Goal: Transaction & Acquisition: Purchase product/service

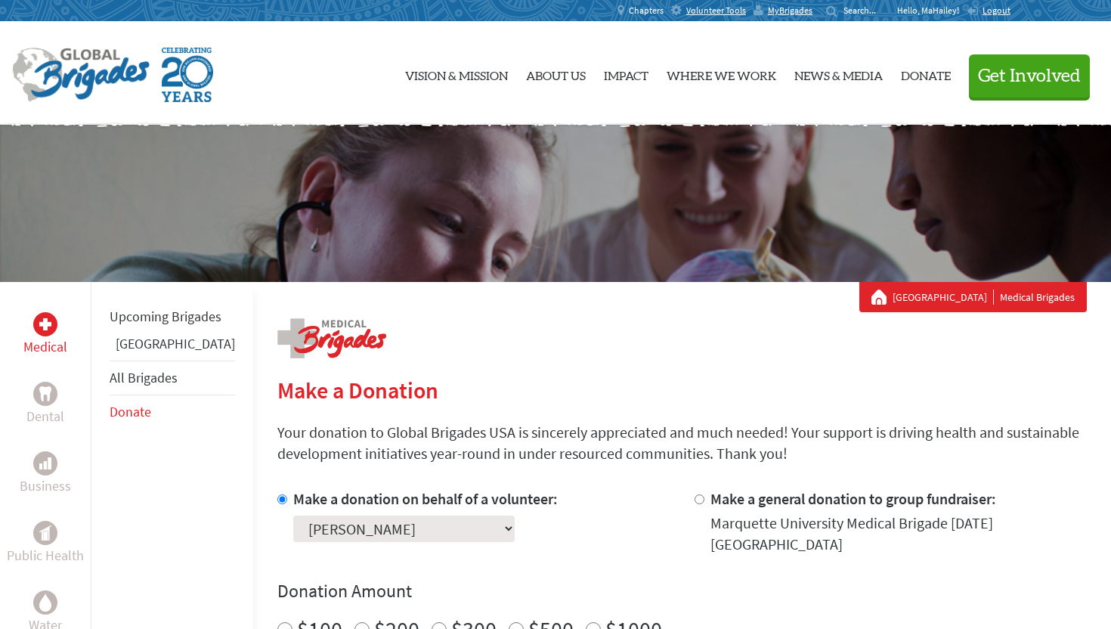
click at [655, 14] on span "Chapters" at bounding box center [646, 11] width 35 height 12
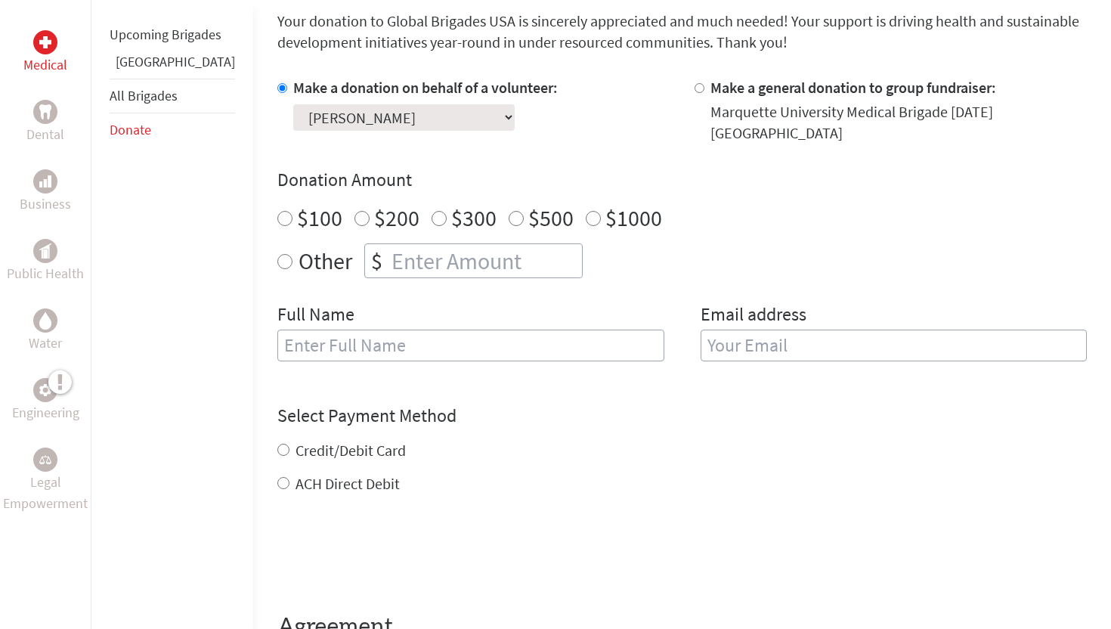
scroll to position [408, 0]
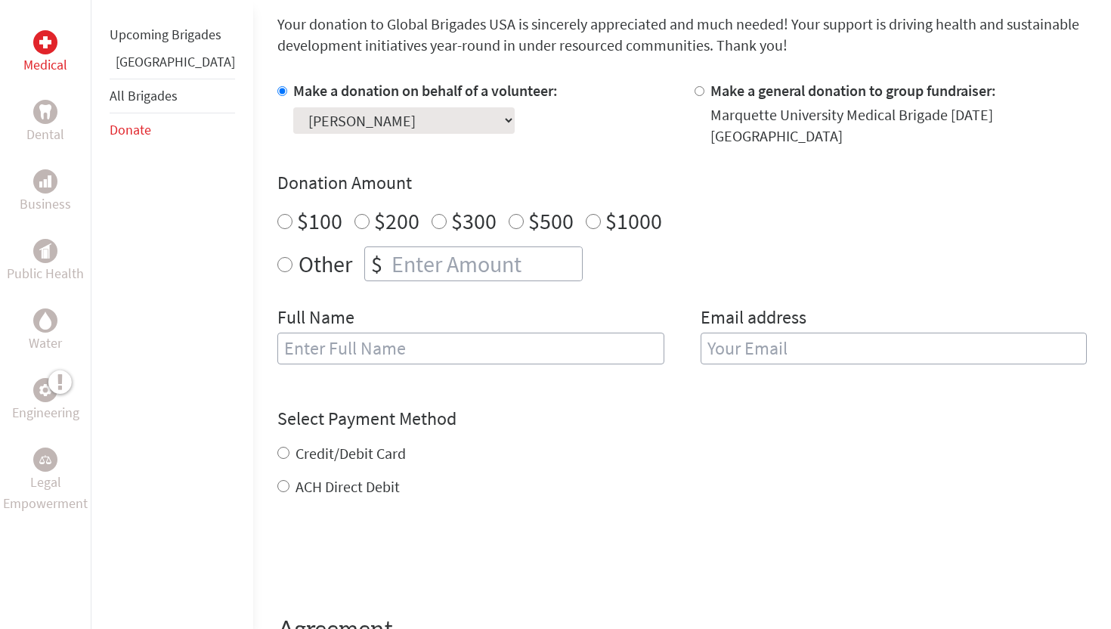
radio input "true"
click at [422, 256] on input "number" at bounding box center [484, 263] width 193 height 33
click at [314, 335] on input "text" at bounding box center [470, 348] width 387 height 32
type input "[PERSON_NAME]"
click at [833, 332] on input "email" at bounding box center [893, 348] width 387 height 32
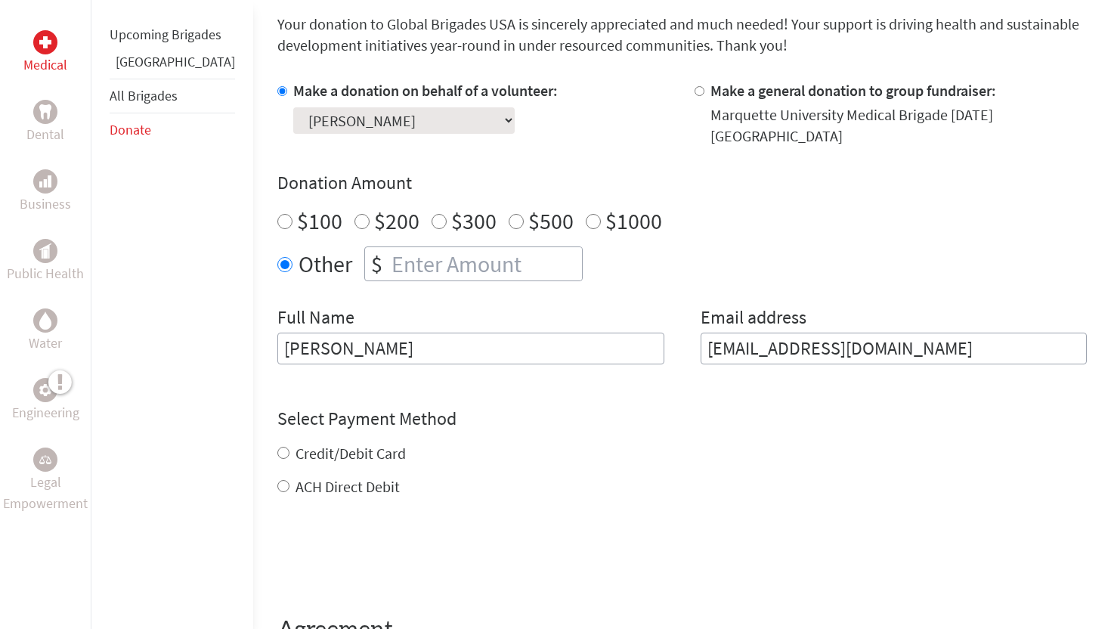
type input "MaHaileystephens@gmail.com"
click at [400, 118] on select "Select a volunteer... Addie Revie Alexandra Sorenson Alyssa Ruiz Anna O’Shaughn…" at bounding box center [403, 120] width 221 height 26
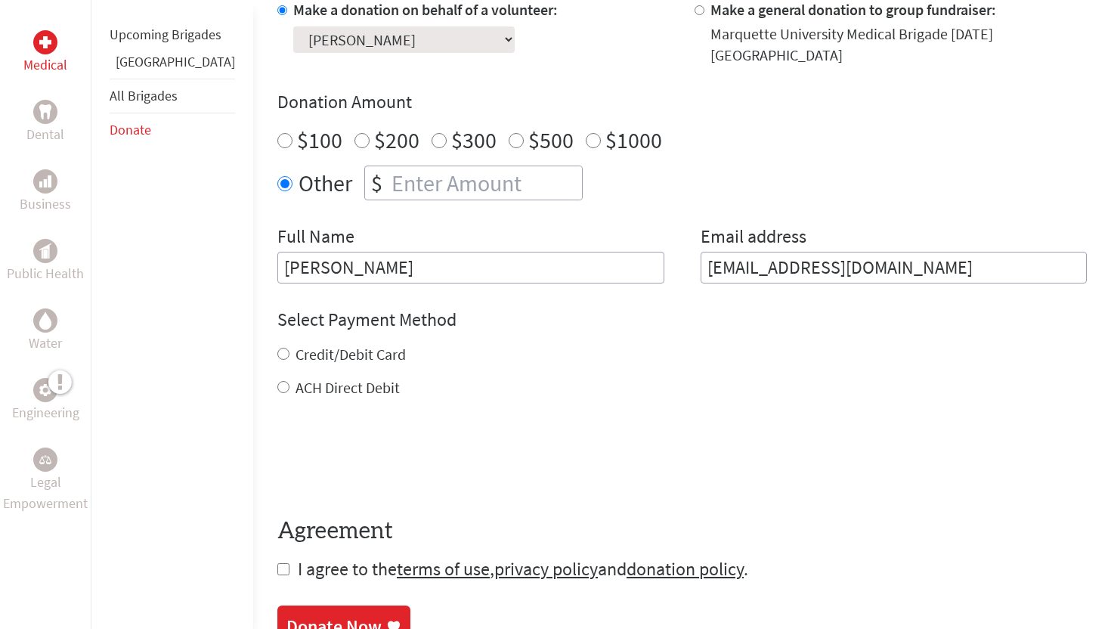
scroll to position [505, 0]
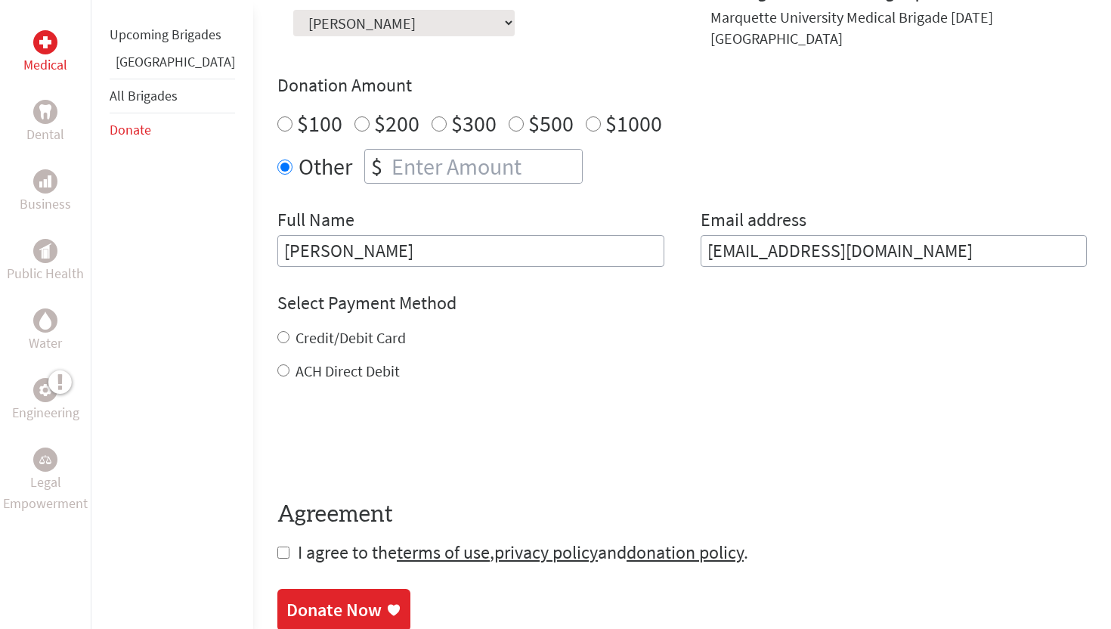
click at [277, 539] on form "Make a donation on behalf of a volunteer: Select a volunteer... Addie Revie Ale…" at bounding box center [681, 274] width 809 height 582
click at [277, 546] on input "checkbox" at bounding box center [283, 552] width 12 height 12
checkbox input "true"
click at [277, 364] on input "ACH Direct Debit" at bounding box center [283, 370] width 12 height 12
radio input "true"
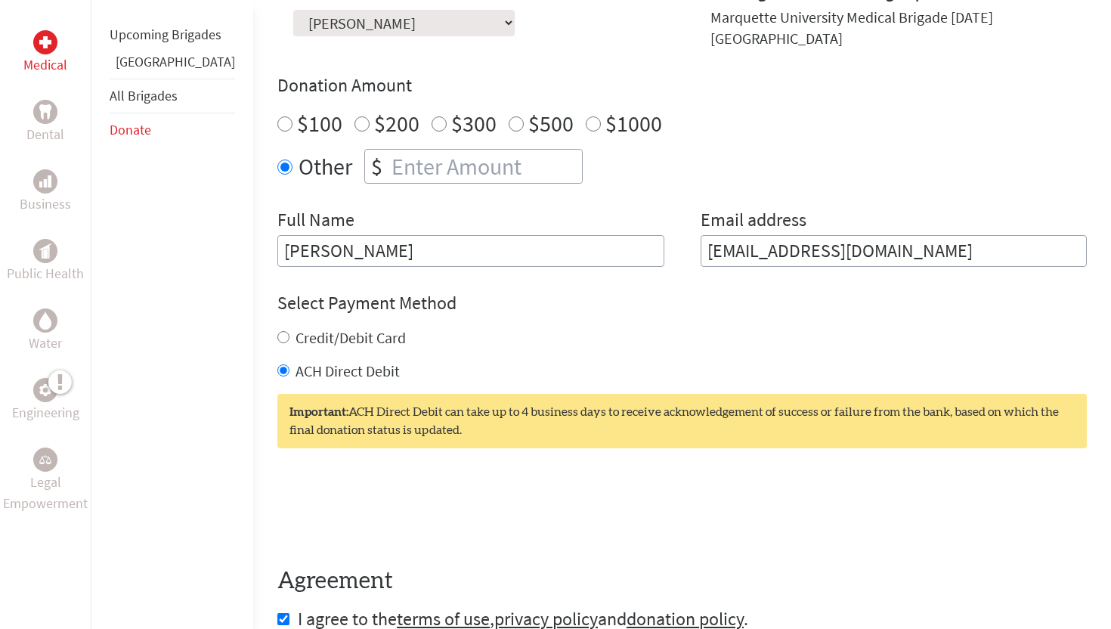
click at [277, 331] on input "Credit/Debit Card" at bounding box center [283, 337] width 12 height 12
radio input "true"
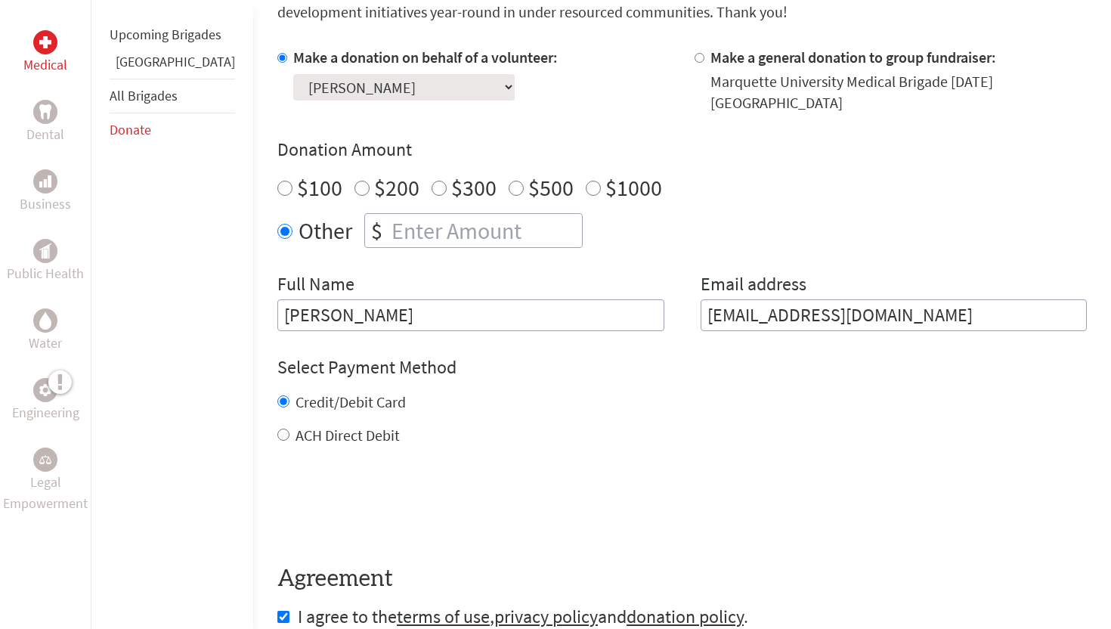
scroll to position [439, 0]
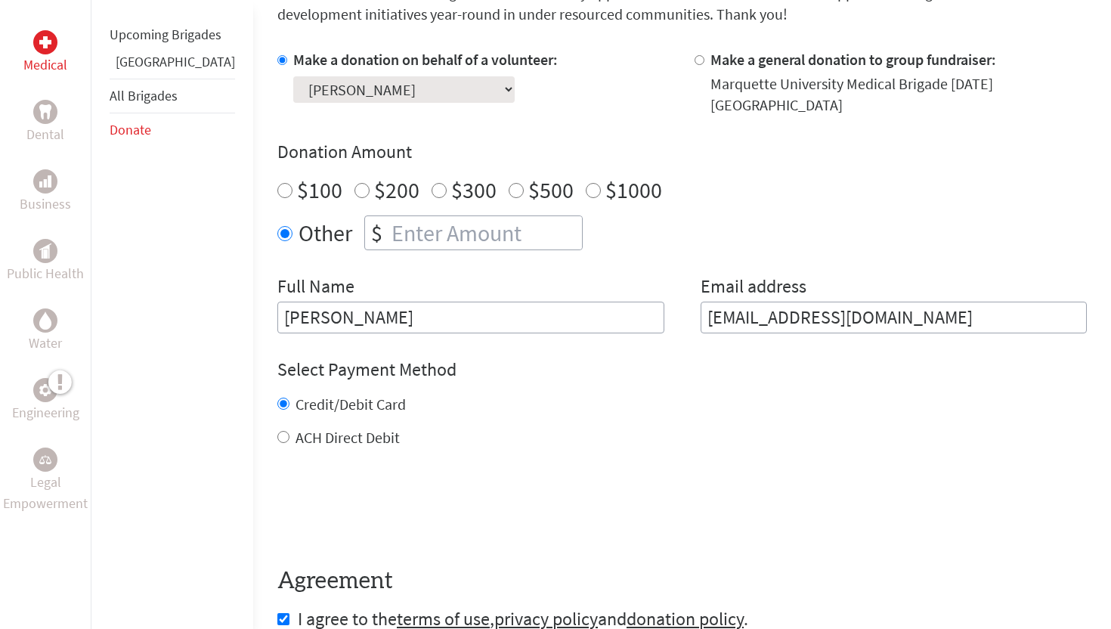
click at [388, 230] on input "number" at bounding box center [484, 232] width 193 height 33
click at [631, 274] on div "Full Name MaHailey Stephens" at bounding box center [470, 303] width 387 height 59
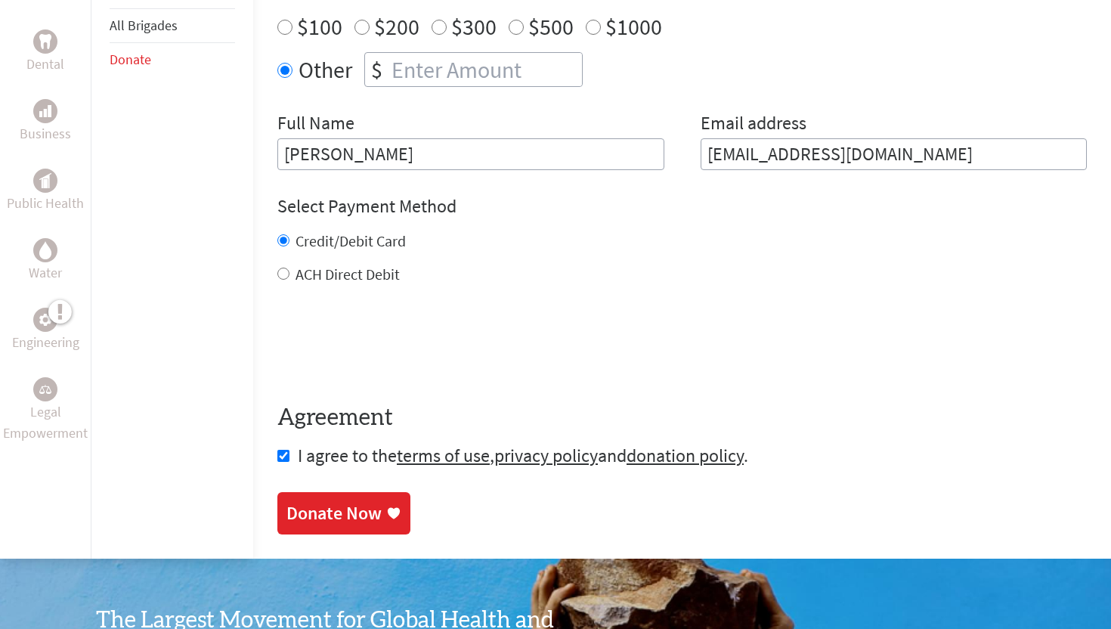
scroll to position [601, 0]
click at [297, 514] on div "Donate Now" at bounding box center [333, 515] width 95 height 24
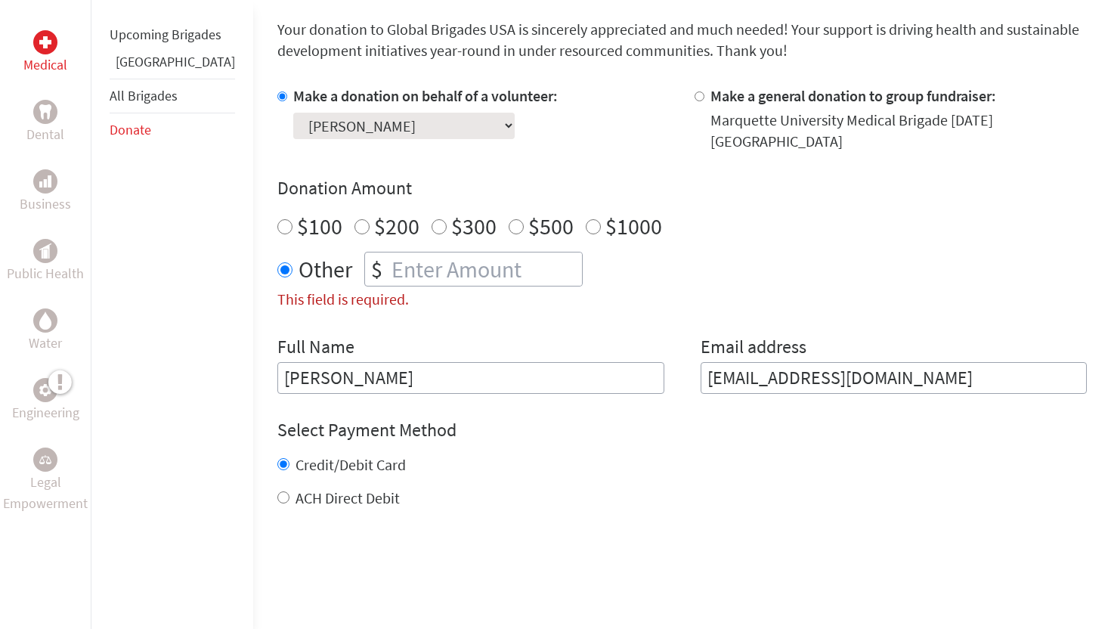
scroll to position [401, 0]
click at [388, 259] on input "This field is required." at bounding box center [484, 270] width 193 height 33
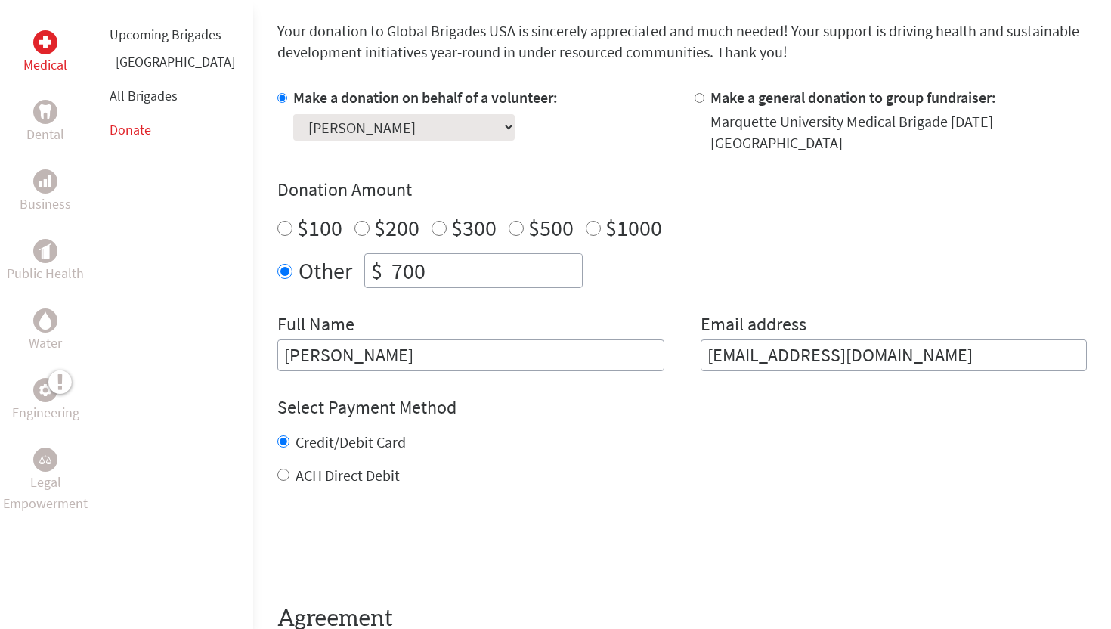
type input "700"
click at [421, 296] on div "Make a donation on behalf of a volunteer: Select a volunteer... Addie Revie Ale…" at bounding box center [681, 229] width 809 height 284
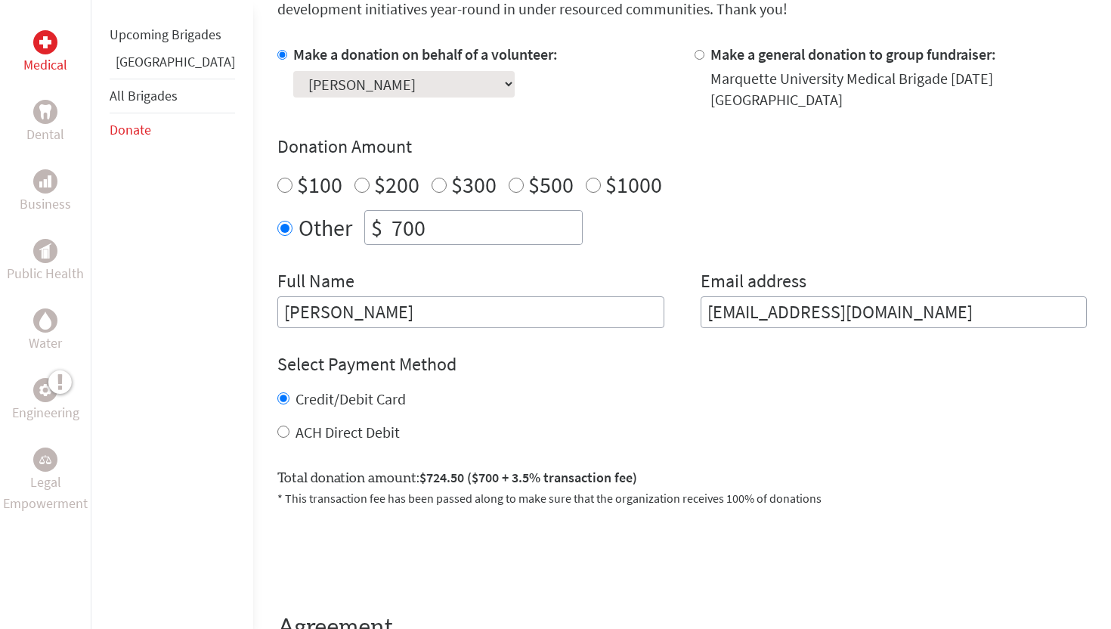
scroll to position [453, 0]
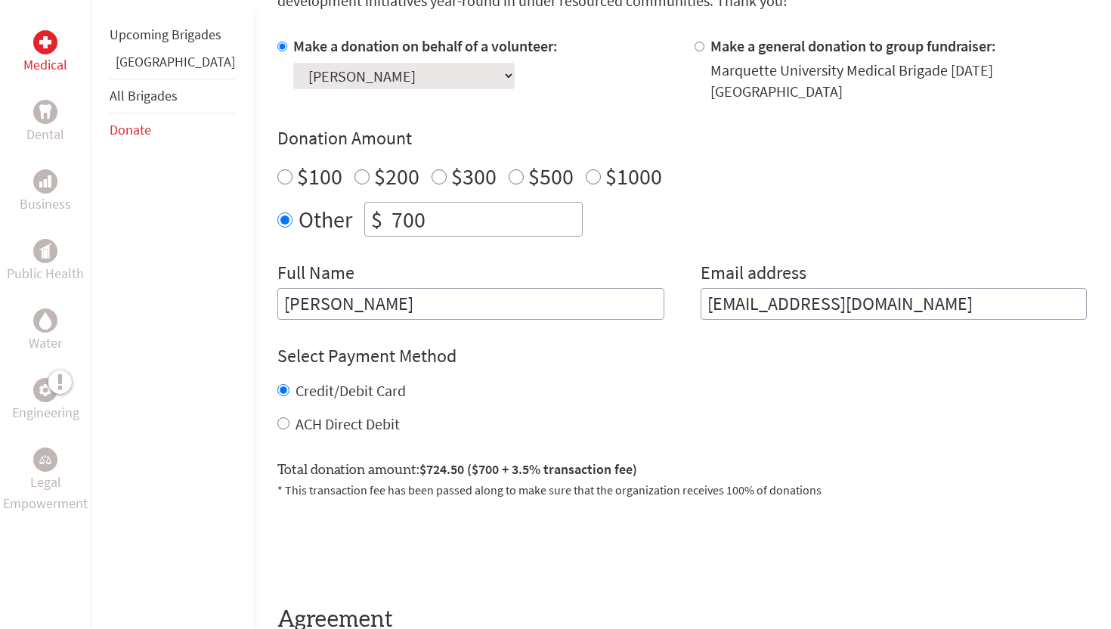
click at [309, 414] on label "ACH Direct Debit" at bounding box center [347, 423] width 104 height 19
click at [277, 417] on input "ACH Direct Debit" at bounding box center [283, 423] width 12 height 12
radio input "true"
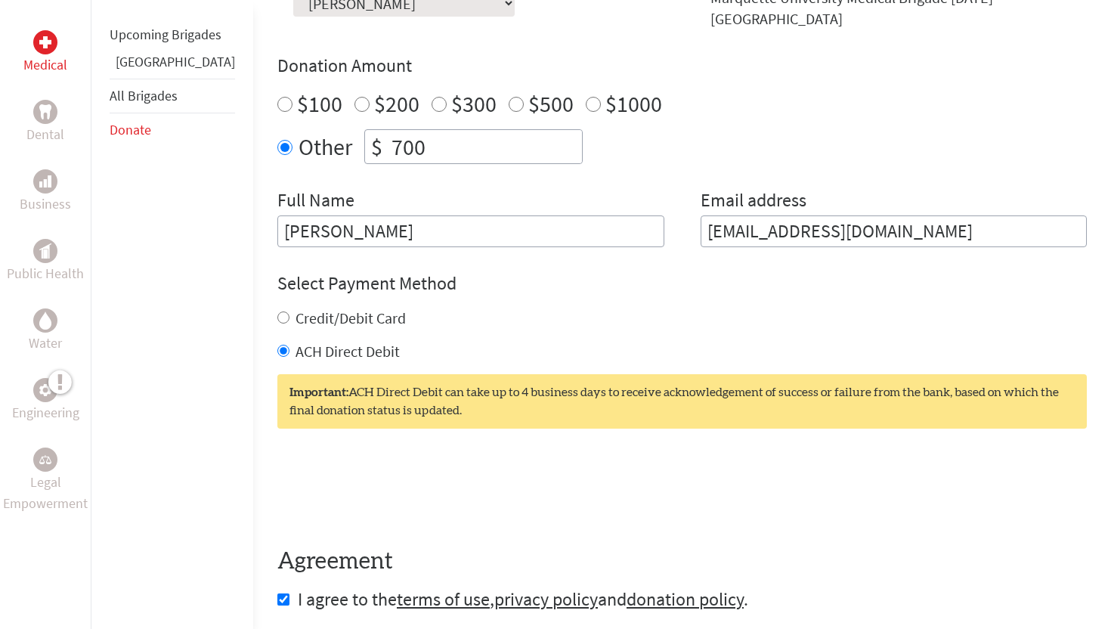
scroll to position [527, 0]
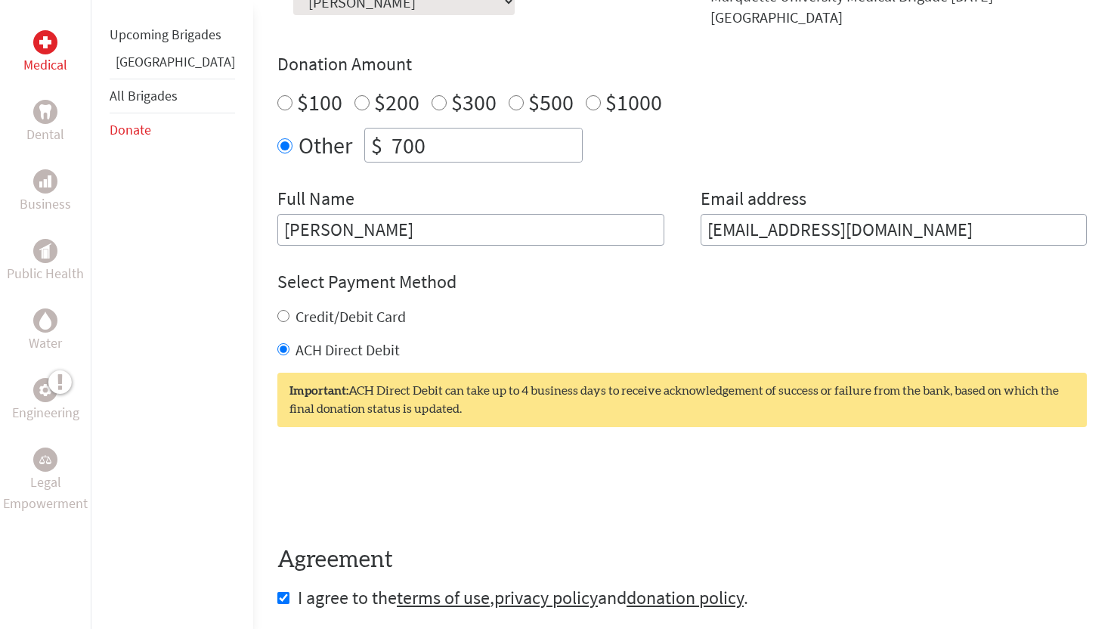
click at [298, 307] on label "Credit/Debit Card" at bounding box center [350, 316] width 110 height 19
click at [289, 310] on input "Credit/Debit Card" at bounding box center [283, 316] width 12 height 12
radio input "true"
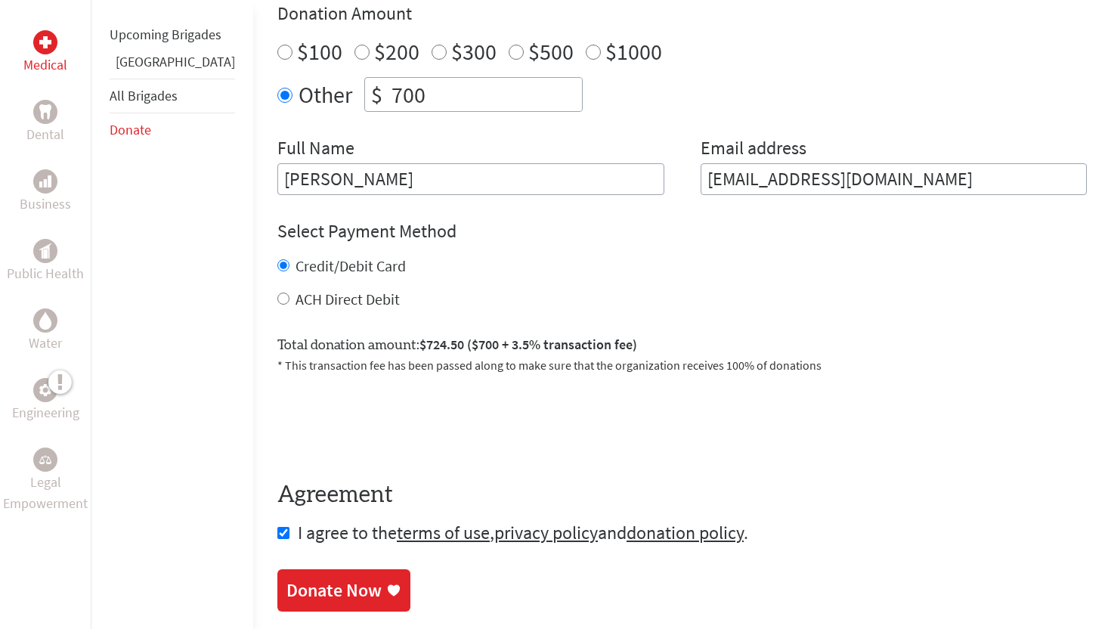
scroll to position [589, 0]
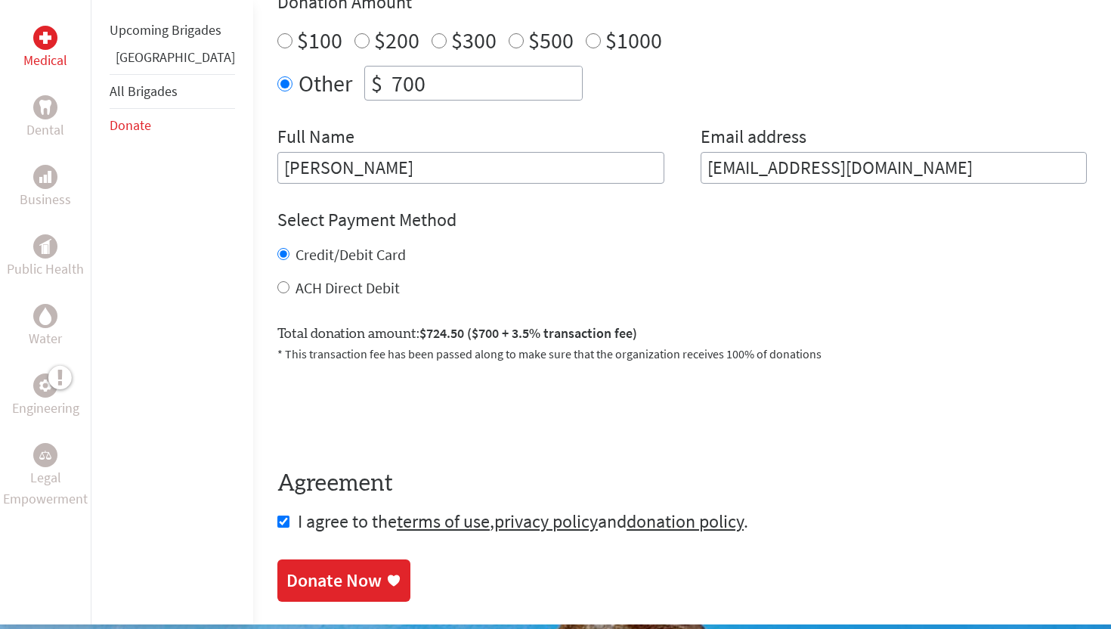
click at [298, 568] on div "Donate Now" at bounding box center [333, 580] width 95 height 24
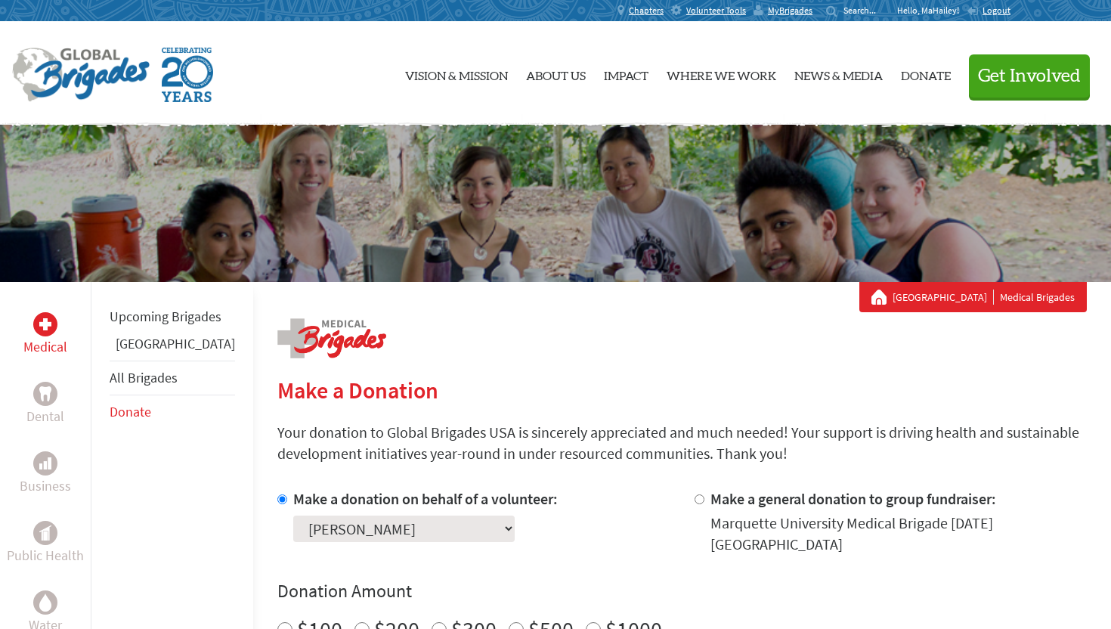
scroll to position [79, 0]
